Goal: Share content: Share content

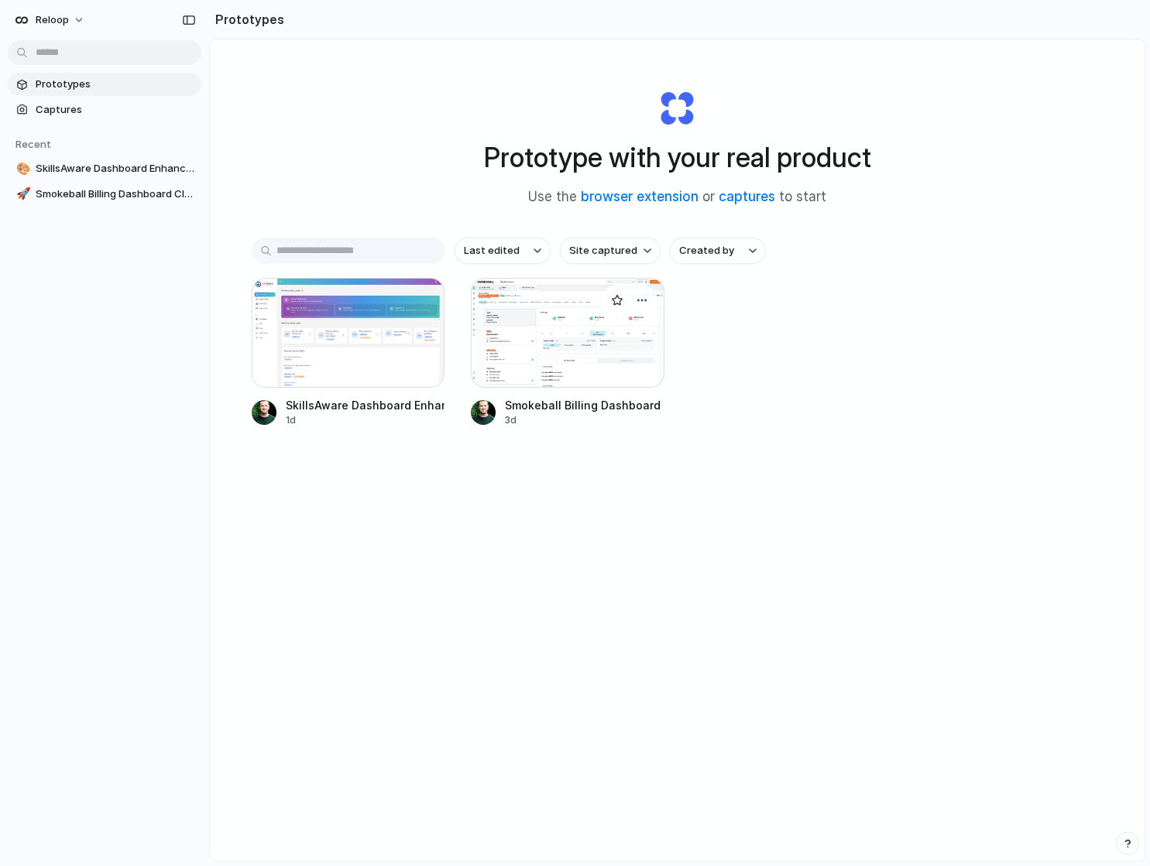
click at [622, 341] on div at bounding box center [568, 333] width 194 height 110
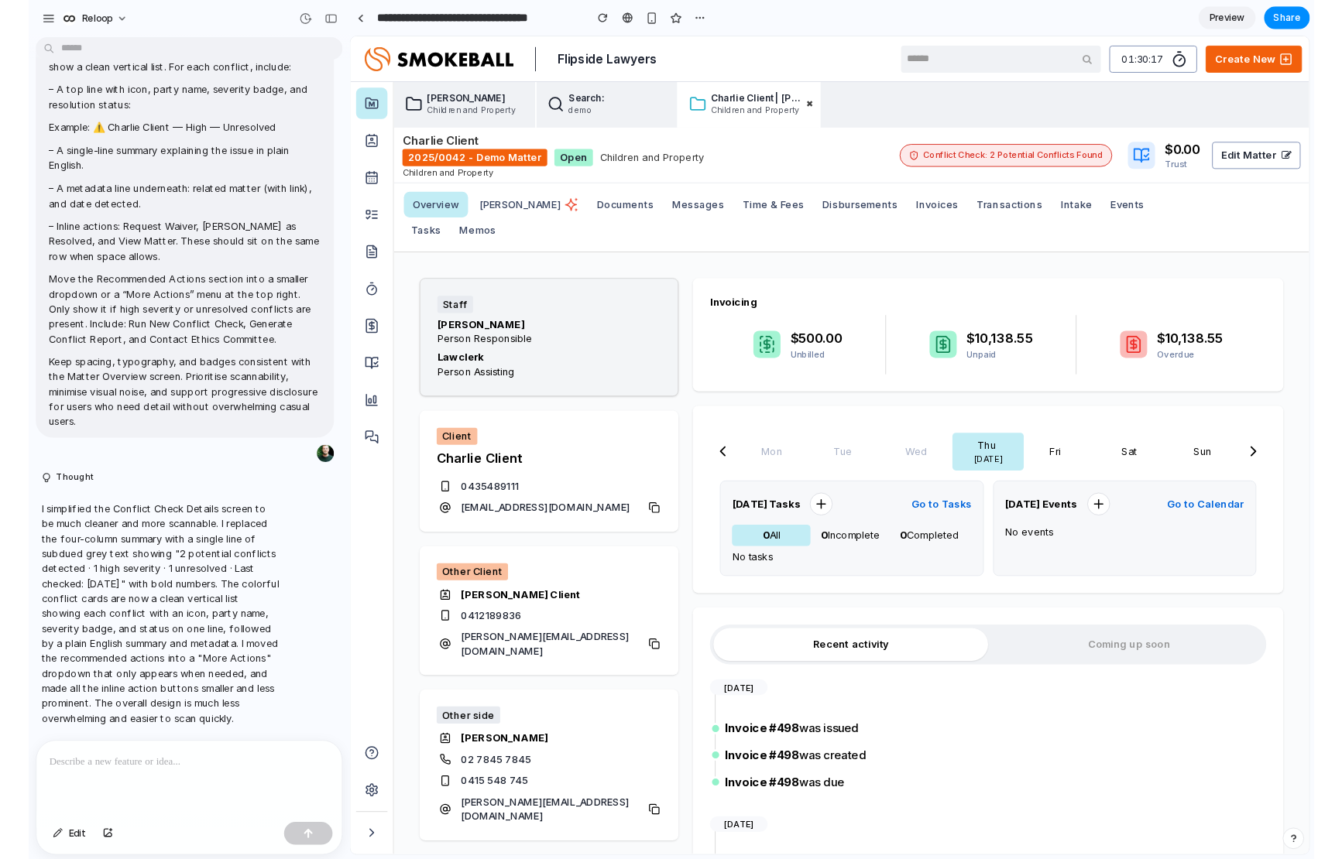
scroll to position [5304, 0]
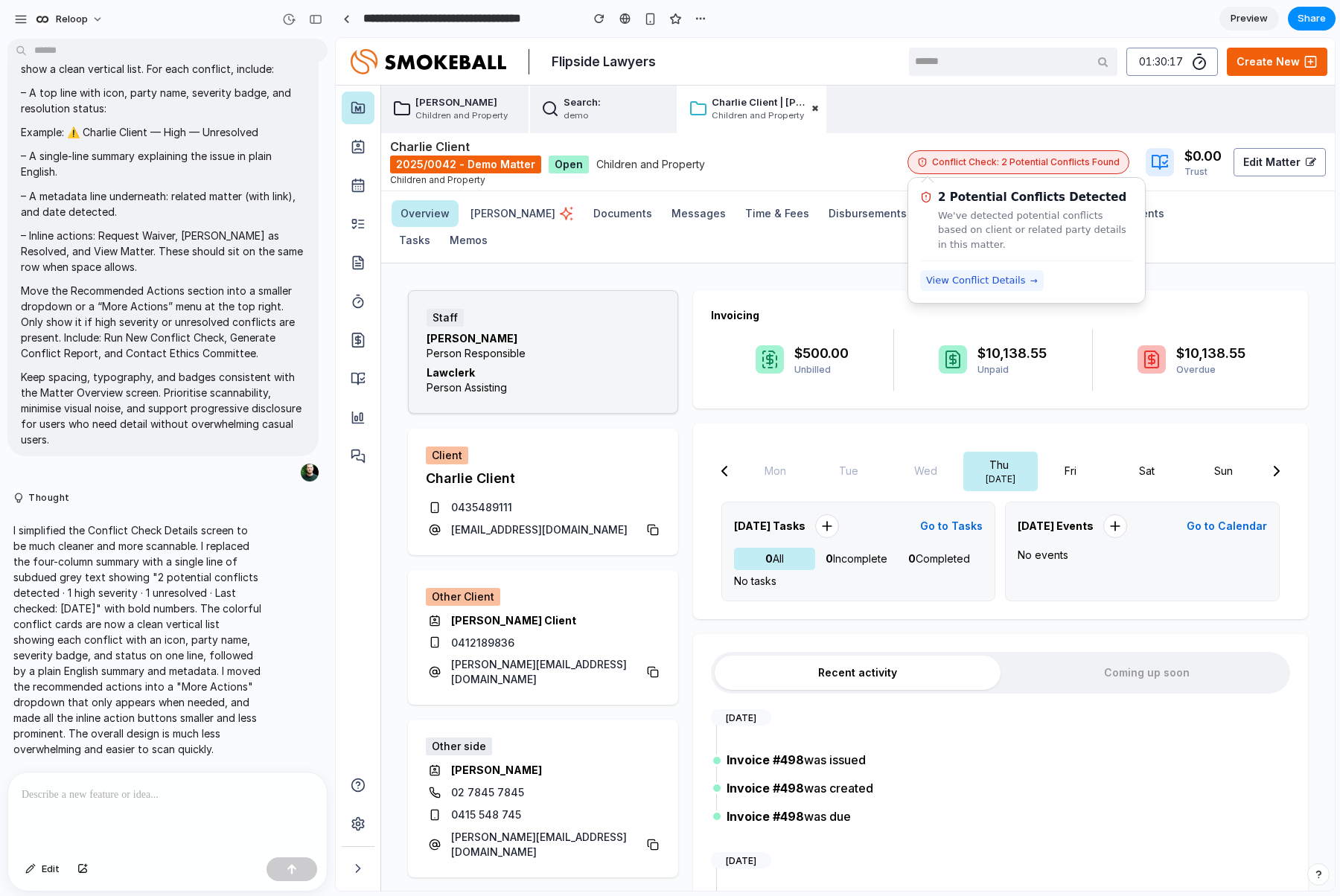
click at [970, 277] on span "View Conflict Details" at bounding box center [976, 280] width 100 height 14
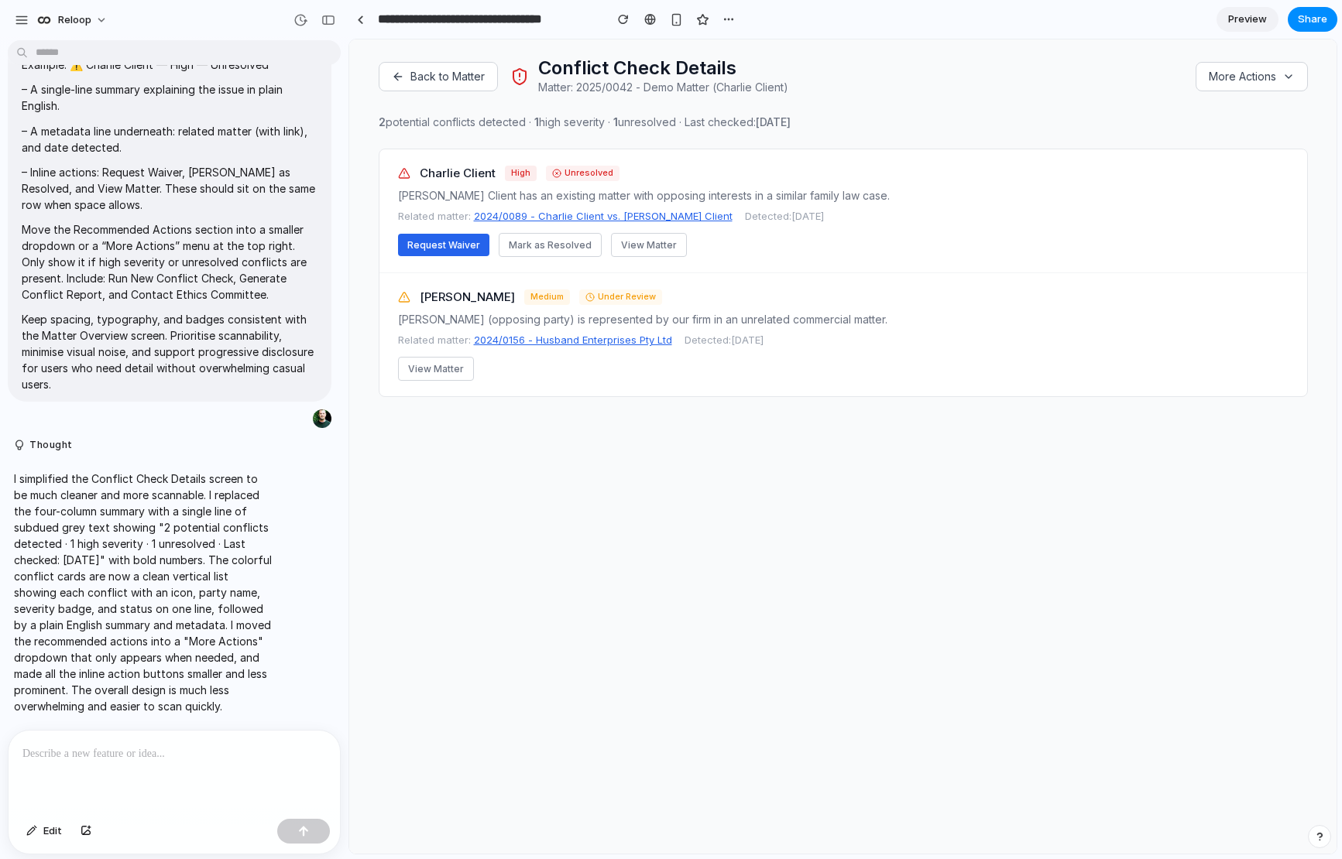
scroll to position [5377, 0]
click at [361, 22] on div at bounding box center [360, 19] width 7 height 9
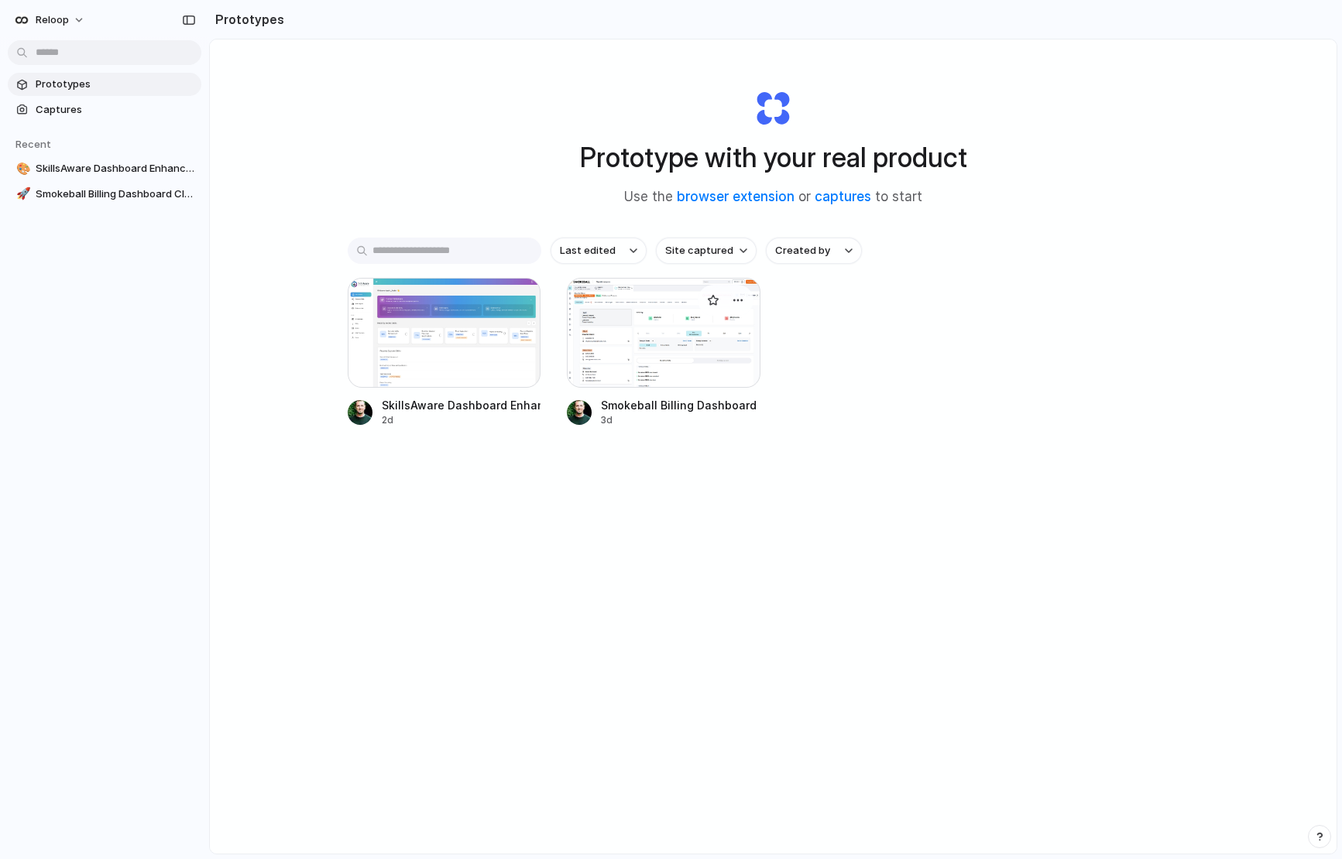
click at [684, 333] on div at bounding box center [664, 333] width 194 height 110
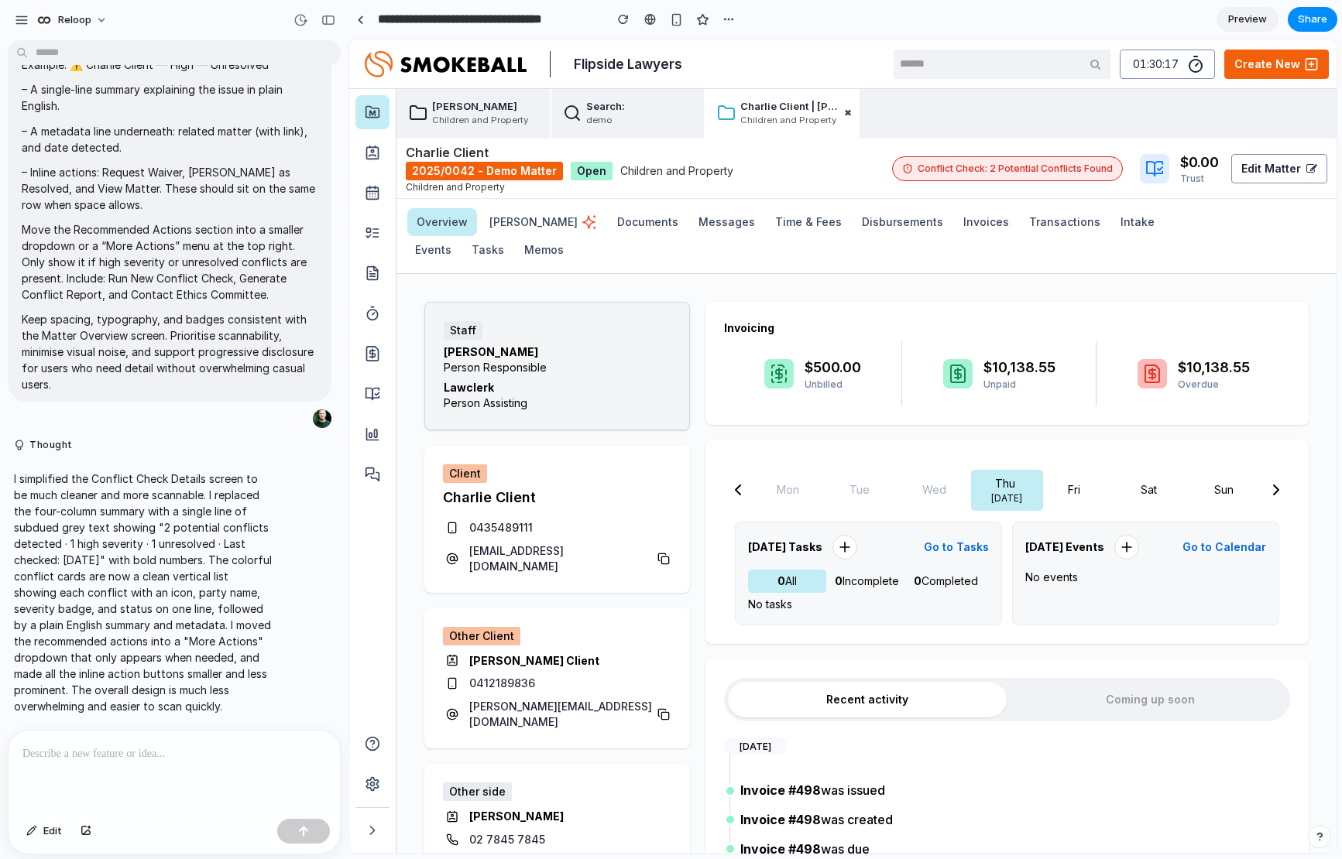
scroll to position [5377, 0]
click at [1149, 21] on span "Share" at bounding box center [1312, 19] width 29 height 15
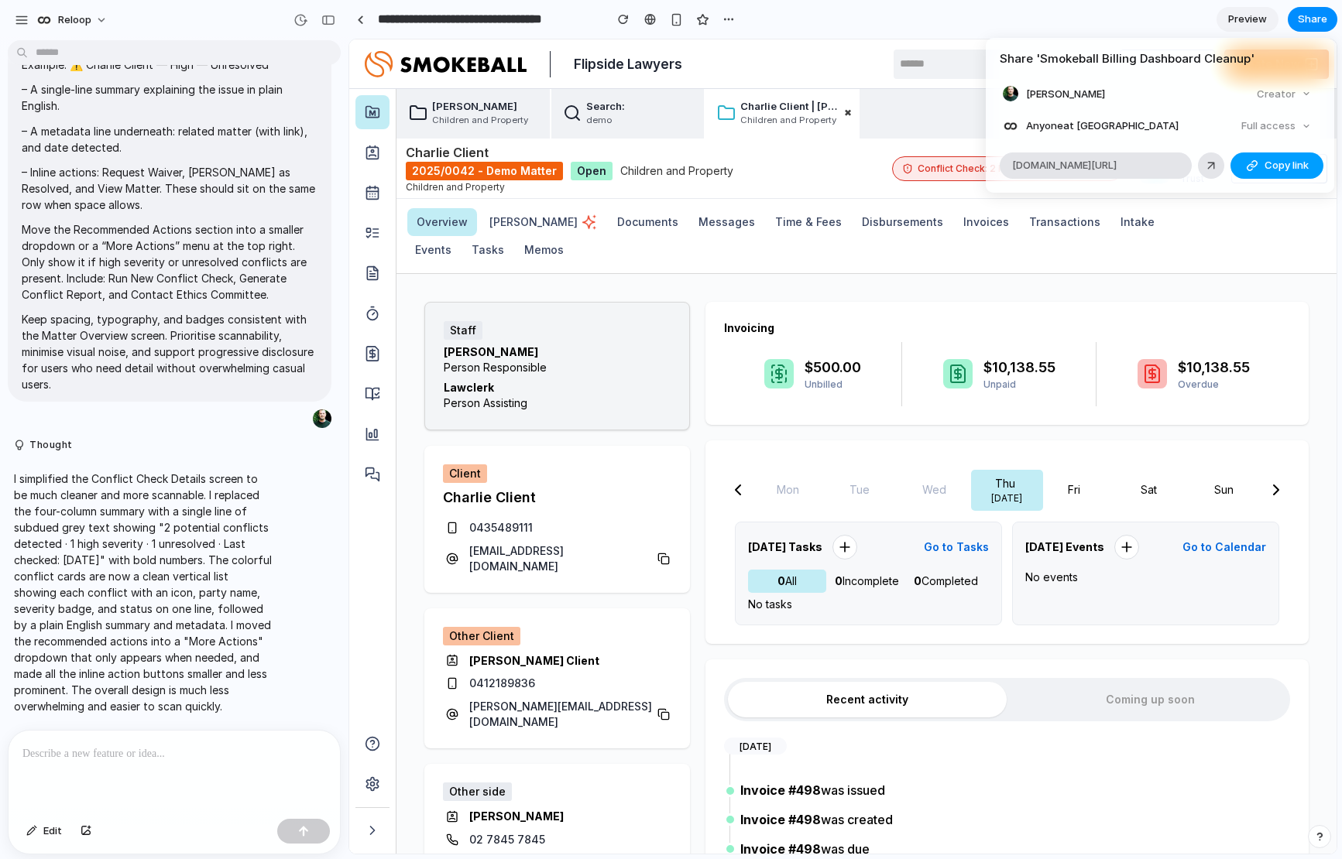
click at [1149, 164] on span "Copy link" at bounding box center [1286, 165] width 44 height 15
